Goal: Information Seeking & Learning: Check status

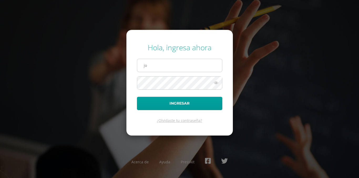
click at [173, 66] on input "jo" at bounding box center [179, 65] width 85 height 13
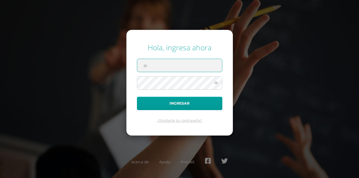
type input "josecastaneda@colegiovalles.com"
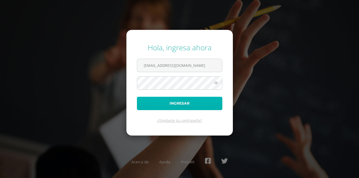
click at [182, 103] on button "Ingresar" at bounding box center [179, 103] width 85 height 13
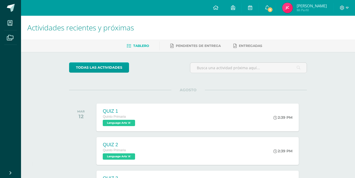
click at [293, 8] on img at bounding box center [287, 8] width 11 height 11
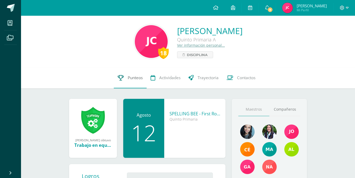
click at [126, 82] on link "Punteos" at bounding box center [130, 78] width 33 height 21
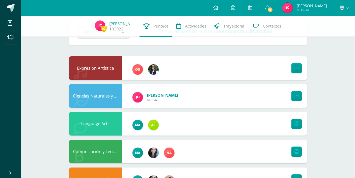
scroll to position [29, 0]
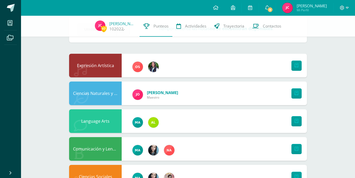
click at [178, 125] on div "Language Arts" at bounding box center [188, 122] width 238 height 24
click at [295, 120] on icon at bounding box center [297, 121] width 4 height 4
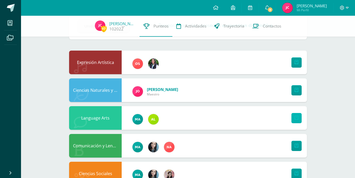
scroll to position [32, 0]
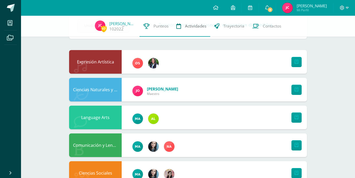
click at [194, 22] on link "Actividades" at bounding box center [191, 26] width 38 height 21
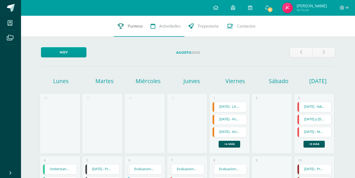
click at [128, 25] on span "Punteos" at bounding box center [135, 26] width 15 height 6
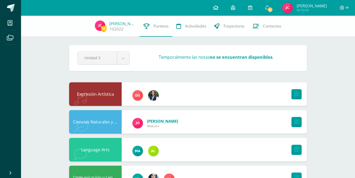
click at [225, 8] on link at bounding box center [216, 8] width 18 height 16
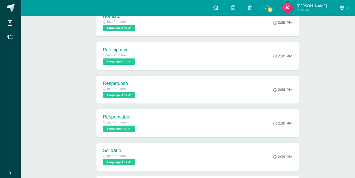
scroll to position [241, 0]
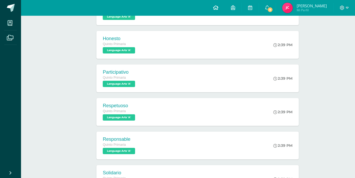
click at [218, 8] on icon at bounding box center [215, 7] width 5 height 5
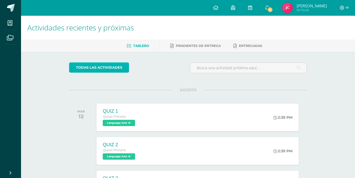
click at [104, 66] on link "todas las Actividades" at bounding box center [99, 68] width 60 height 10
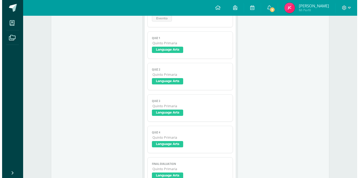
scroll to position [99, 0]
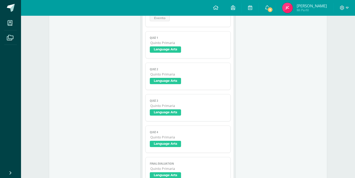
click at [200, 164] on span "FINAL EVALUATION" at bounding box center [188, 163] width 76 height 3
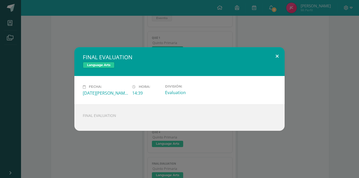
click at [279, 52] on button at bounding box center [277, 56] width 15 height 18
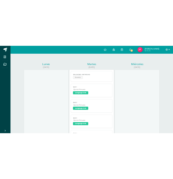
scroll to position [0, 0]
